Goal: Task Accomplishment & Management: Manage account settings

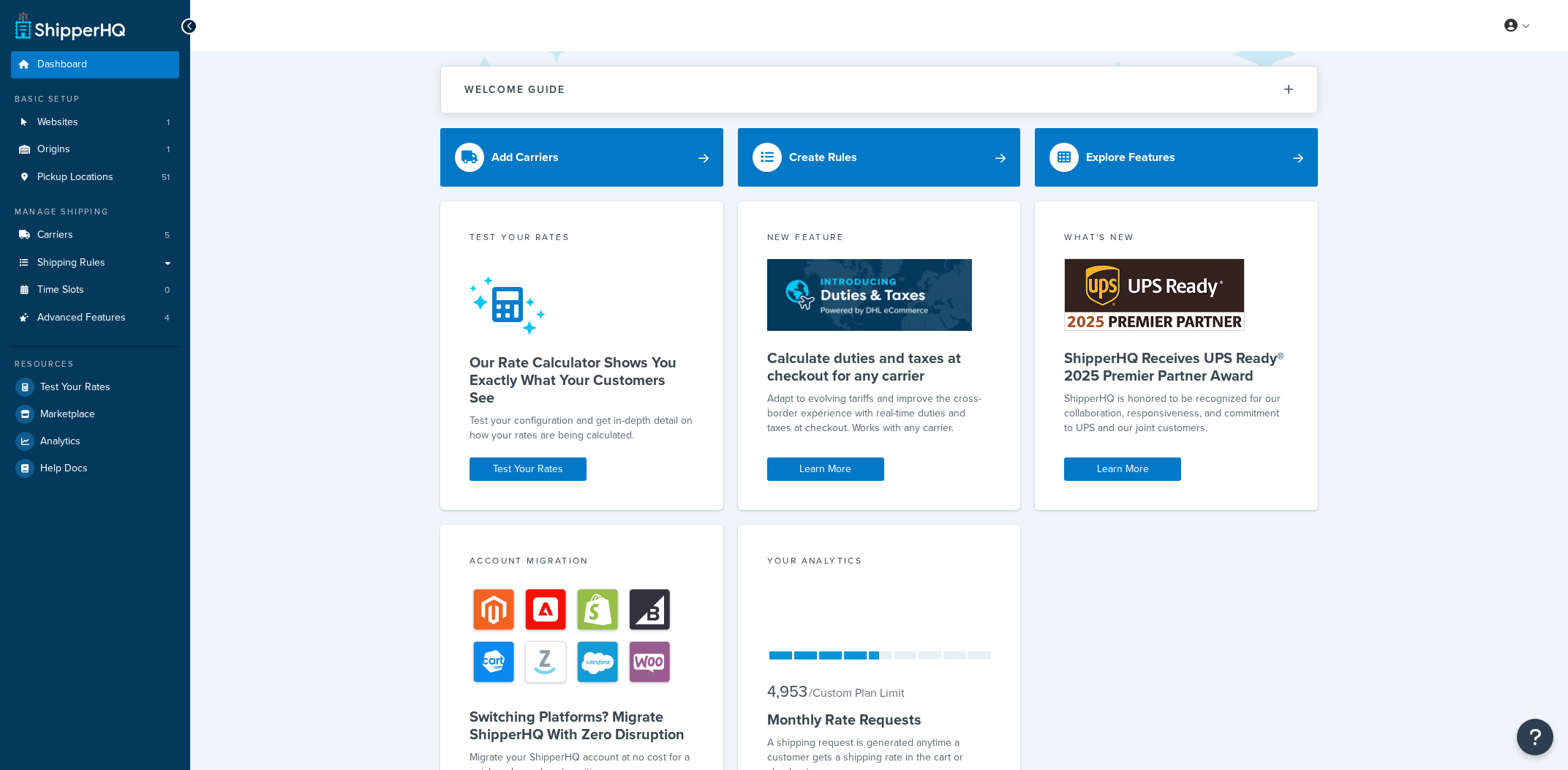
click at [92, 110] on link "Websites 1" at bounding box center [95, 122] width 169 height 27
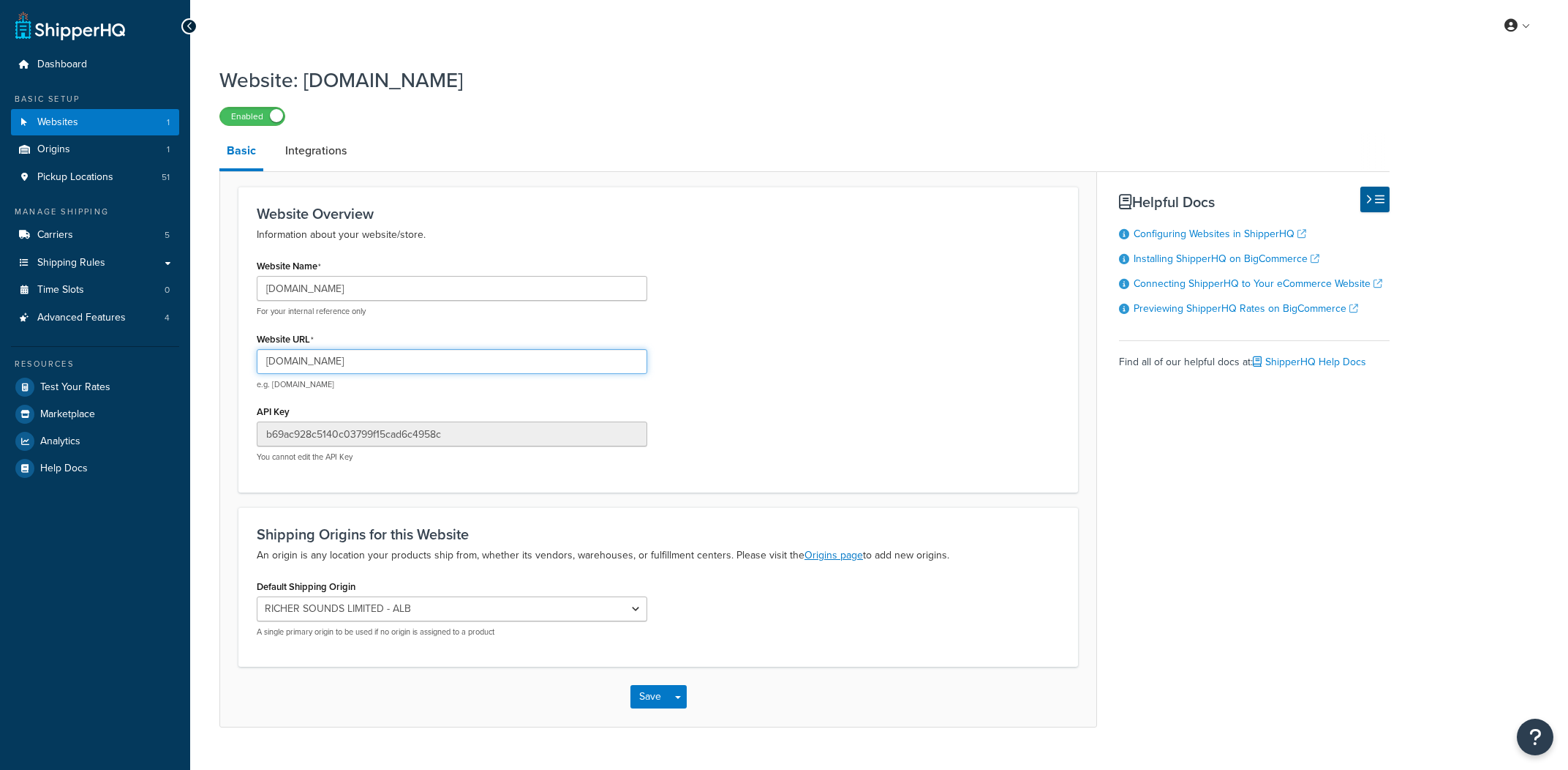
click at [534, 355] on input "[DOMAIN_NAME]" at bounding box center [452, 362] width 390 height 25
click at [1239, 66] on h1 "Website: richer-sounds-limited-alb.mybigcommerce.com" at bounding box center [795, 80] width 1152 height 29
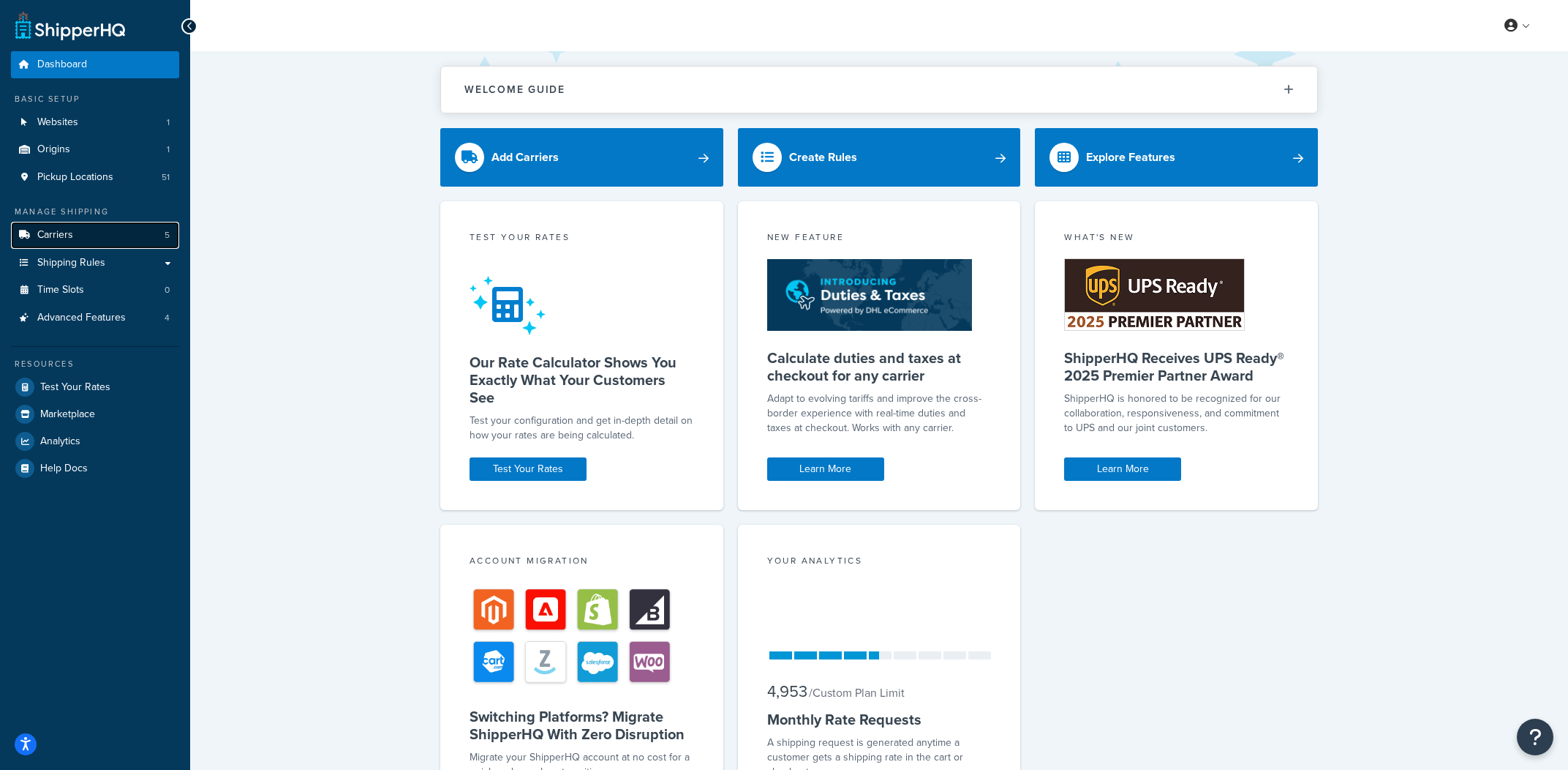
click at [170, 234] on link "Carriers 5" at bounding box center [95, 235] width 169 height 27
